Goal: Check status: Check status

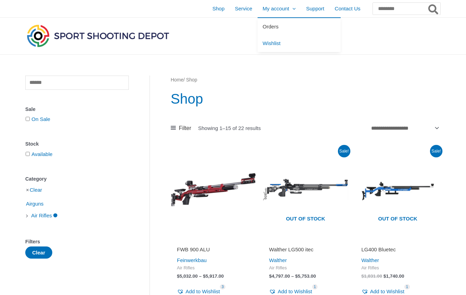
click at [263, 27] on span "Orders" at bounding box center [271, 27] width 16 height 6
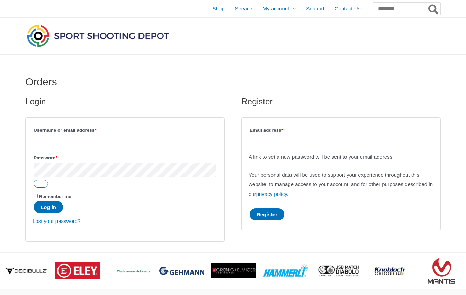
type input "**********"
click at [49, 207] on button "Log in" at bounding box center [48, 207] width 29 height 12
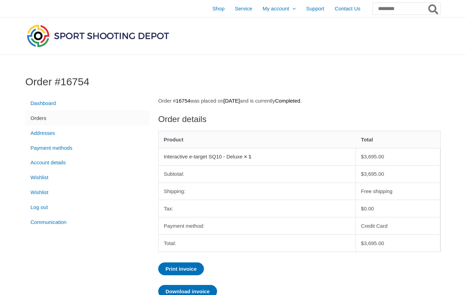
click at [229, 155] on link "Interactive e-target SQ10 - Deluxe" at bounding box center [203, 156] width 79 height 6
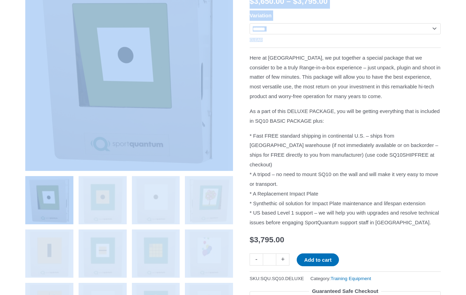
scroll to position [166, 0]
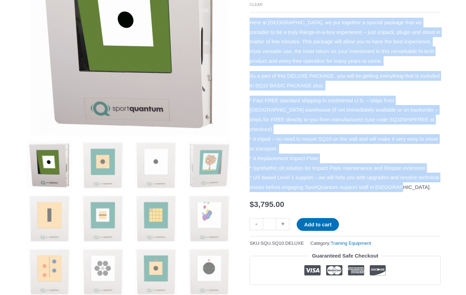
drag, startPoint x: 251, startPoint y: 110, endPoint x: 285, endPoint y: 208, distance: 103.4
click at [285, 192] on div "Here at Sport Shooting Depot, we put together a special package that we conside…" at bounding box center [345, 105] width 191 height 174
copy div "Here at Sport Shooting Depot, we put together a special package that we conside…"
